Goal: Use online tool/utility: Utilize a website feature to perform a specific function

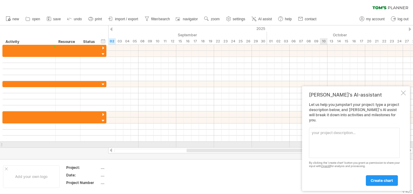
click at [328, 145] on textarea at bounding box center [354, 143] width 91 height 30
paste textarea "| Task / Process | Start Date | End Date | Progress | | -----------------------…"
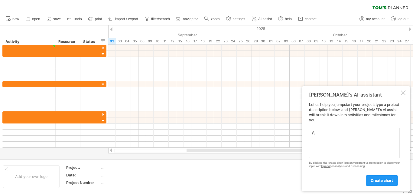
type textarea "\"
paste textarea "I can see the FYP Timeline chart you uploaded. Here’s the extracted **data** fr…"
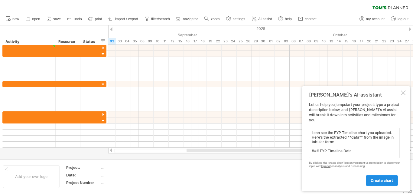
type textarea "I can see the FYP Timeline chart you uploaded. Here’s the extracted **data** fr…"
click at [373, 177] on link "create chart" at bounding box center [382, 180] width 32 height 11
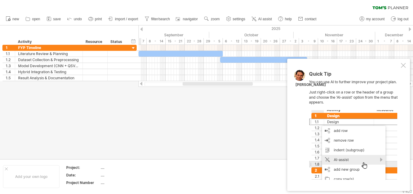
click at [337, 147] on div at bounding box center [353, 145] width 88 height 70
click at [308, 149] on div "Quick Tip You can use AI to further improve your project plan. Just right-click…" at bounding box center [348, 125] width 123 height 132
click at [346, 146] on div at bounding box center [353, 145] width 88 height 70
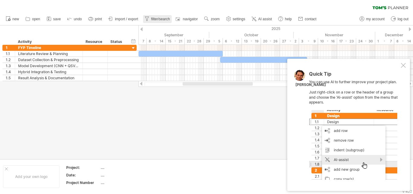
click at [157, 18] on span "filter/search" at bounding box center [160, 19] width 19 height 4
type input "**********"
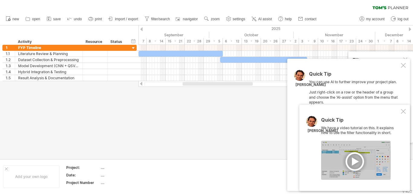
click at [402, 113] on div at bounding box center [403, 111] width 5 height 5
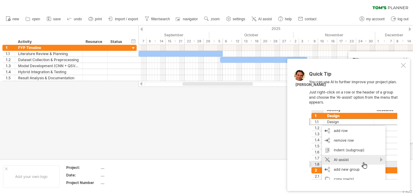
click at [326, 101] on div "Quick Tip You can use AI to further improve your project plan. Just right-click…" at bounding box center [354, 125] width 91 height 108
click at [353, 154] on div at bounding box center [353, 145] width 88 height 70
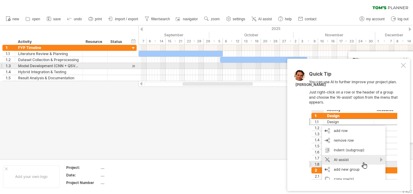
click at [403, 67] on div at bounding box center [403, 65] width 5 height 5
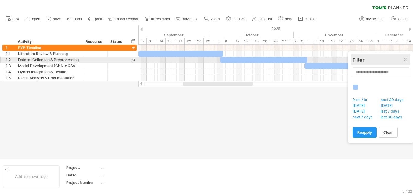
click at [403, 60] on div "Filter" at bounding box center [380, 60] width 56 height 6
click at [406, 59] on div at bounding box center [405, 59] width 5 height 5
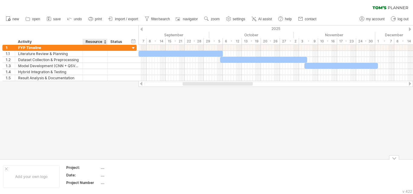
click at [101, 169] on div "...." at bounding box center [126, 167] width 51 height 5
type input "*"
type input "**********"
click at [135, 145] on div at bounding box center [206, 92] width 413 height 134
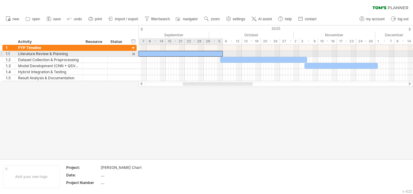
click at [180, 52] on div at bounding box center [180, 54] width 84 height 6
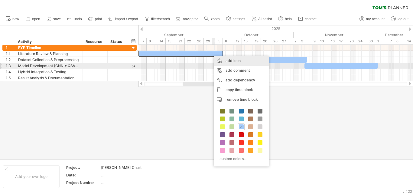
click at [227, 65] on div "add icon" at bounding box center [241, 61] width 55 height 10
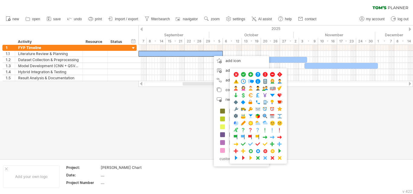
click at [297, 127] on div at bounding box center [206, 92] width 413 height 134
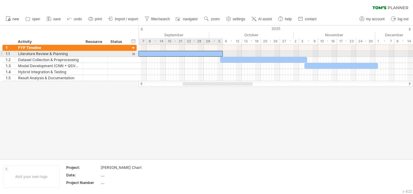
click at [214, 52] on div at bounding box center [180, 54] width 84 height 6
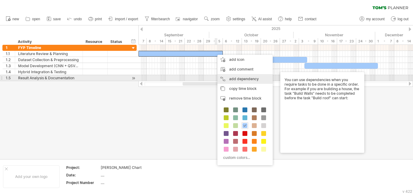
click at [228, 76] on div "add dependency You can use dependencies when you require tasks to be done in a …" at bounding box center [244, 79] width 55 height 10
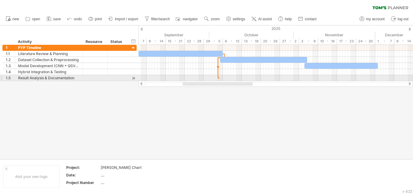
type textarea "**********"
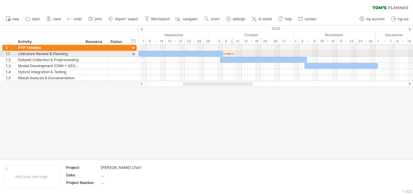
click at [233, 54] on div at bounding box center [229, 54] width 12 height 2
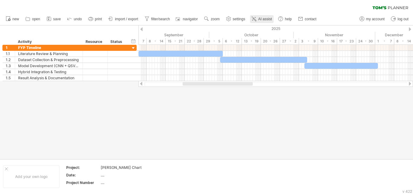
click at [264, 17] on span "AI assist" at bounding box center [265, 19] width 14 height 4
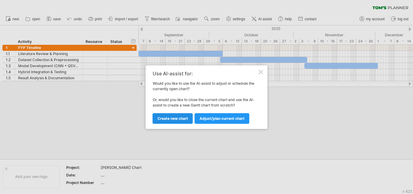
click at [173, 119] on span "Create new chart" at bounding box center [172, 118] width 31 height 5
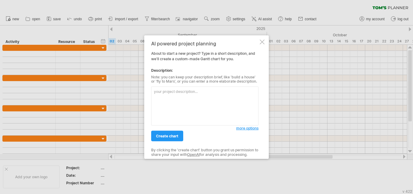
click at [186, 109] on textarea at bounding box center [204, 105] width 107 height 39
type textarea "percentage bhe likhoo and [PERSON_NAME] bnaao dekhnee myn attractive lagee"
click at [164, 140] on link "create chart" at bounding box center [167, 136] width 32 height 11
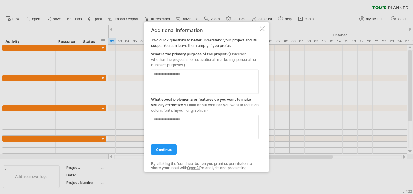
click at [259, 27] on div "Additional information Two quick questions to better understand your project an…" at bounding box center [206, 97] width 125 height 150
click at [262, 30] on div at bounding box center [262, 28] width 5 height 5
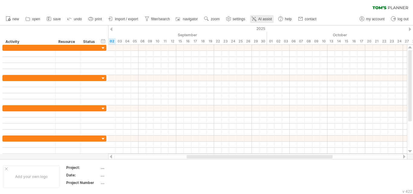
click at [265, 18] on span "AI assist" at bounding box center [265, 19] width 14 height 4
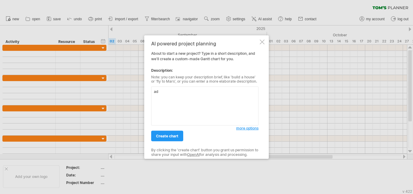
type textarea "a"
type textarea "show the percentage in every figure and made the look attractive"
click at [165, 134] on span "create chart" at bounding box center [167, 136] width 22 height 5
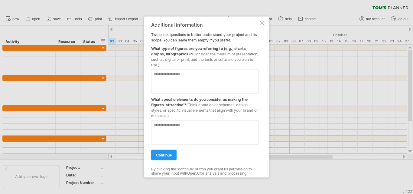
drag, startPoint x: 191, startPoint y: 127, endPoint x: 185, endPoint y: 128, distance: 6.1
click at [185, 128] on textarea at bounding box center [204, 132] width 107 height 24
type textarea "**********"
click at [178, 86] on textarea at bounding box center [204, 81] width 107 height 24
type textarea "***"
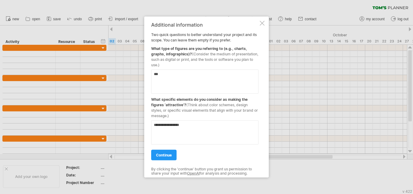
click at [161, 161] on div "**********" at bounding box center [204, 97] width 107 height 150
click at [172, 153] on span "continue" at bounding box center [164, 154] width 16 height 5
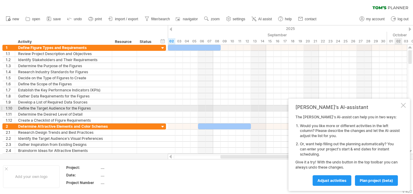
click at [401, 106] on div "[PERSON_NAME]'s AI-assistant The [PERSON_NAME]'s AI-assist can help you in two …" at bounding box center [349, 145] width 122 height 92
click at [403, 106] on div at bounding box center [403, 105] width 5 height 5
